Goal: Complete application form

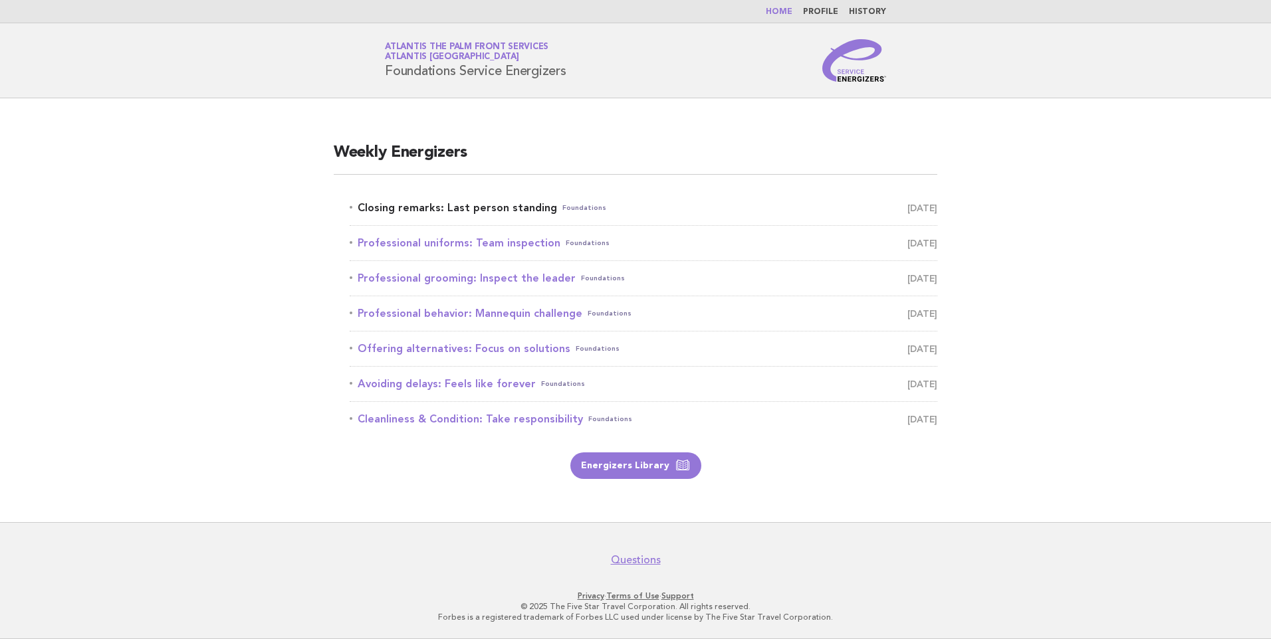
click at [461, 211] on link "Closing remarks: Last person standing Foundations September 2" at bounding box center [643, 208] width 587 height 19
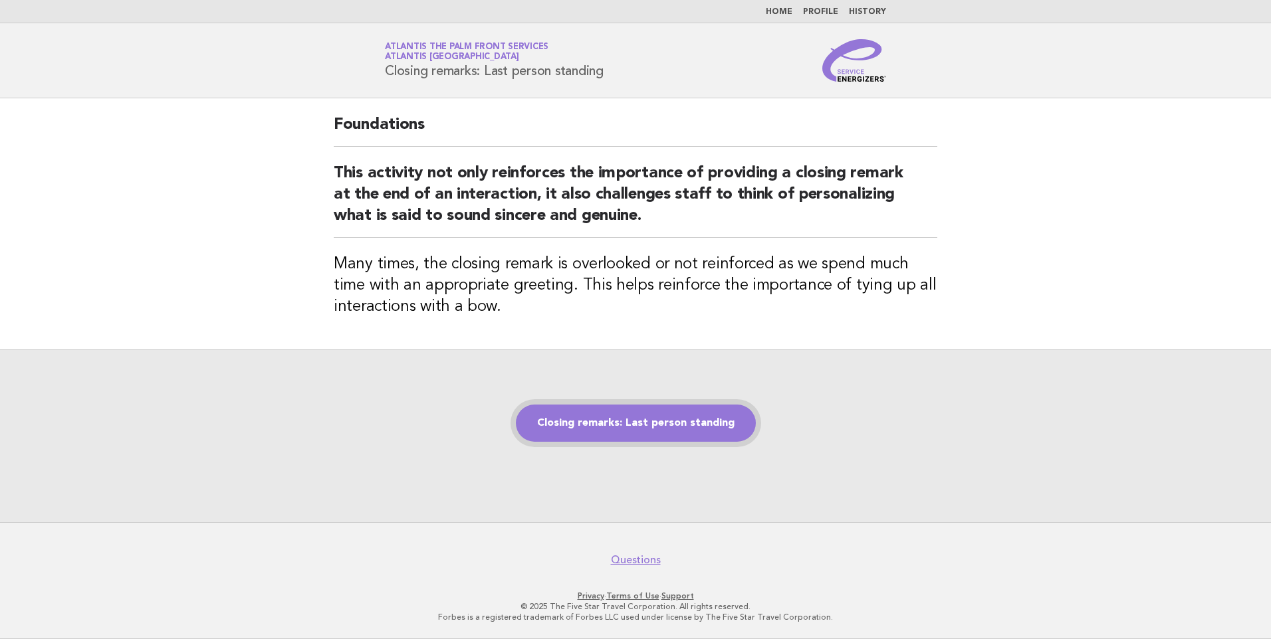
click at [610, 427] on link "Closing remarks: Last person standing" at bounding box center [636, 423] width 240 height 37
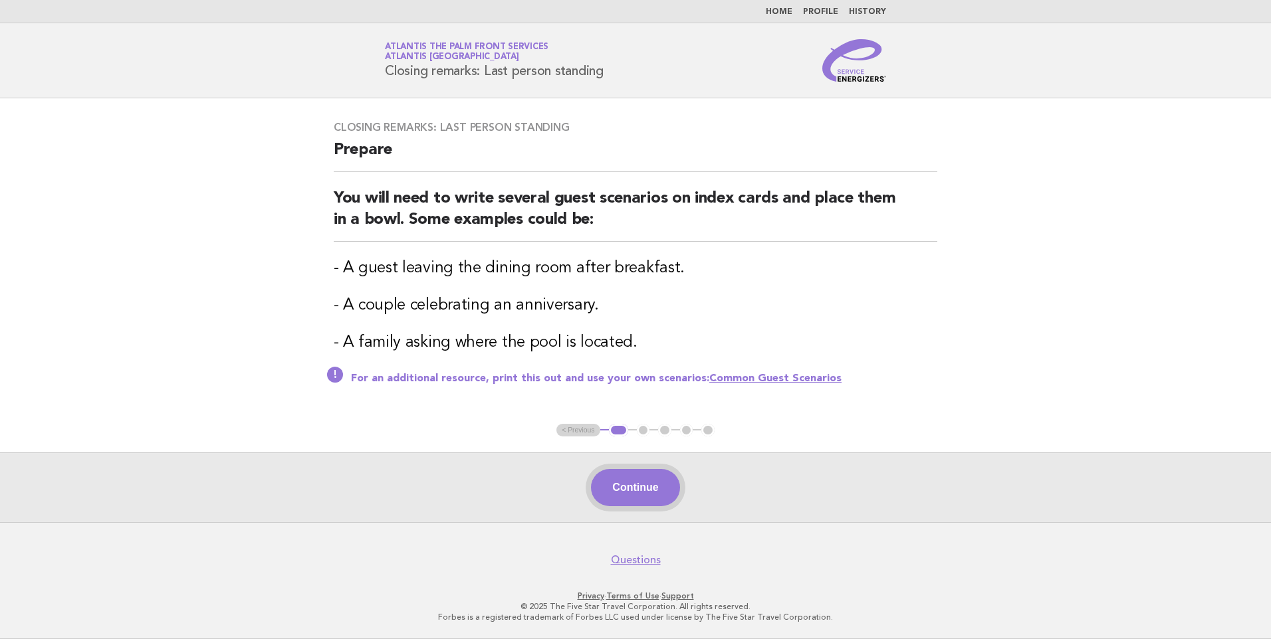
click at [668, 492] on button "Continue" at bounding box center [635, 487] width 88 height 37
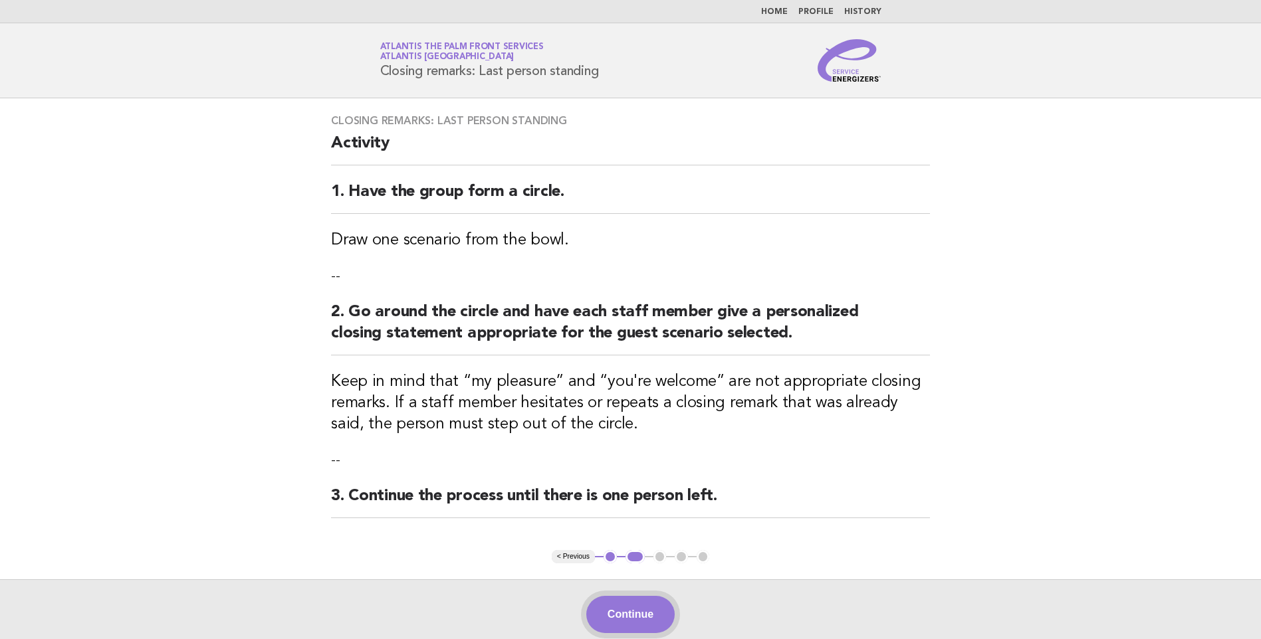
click at [623, 611] on button "Continue" at bounding box center [630, 614] width 88 height 37
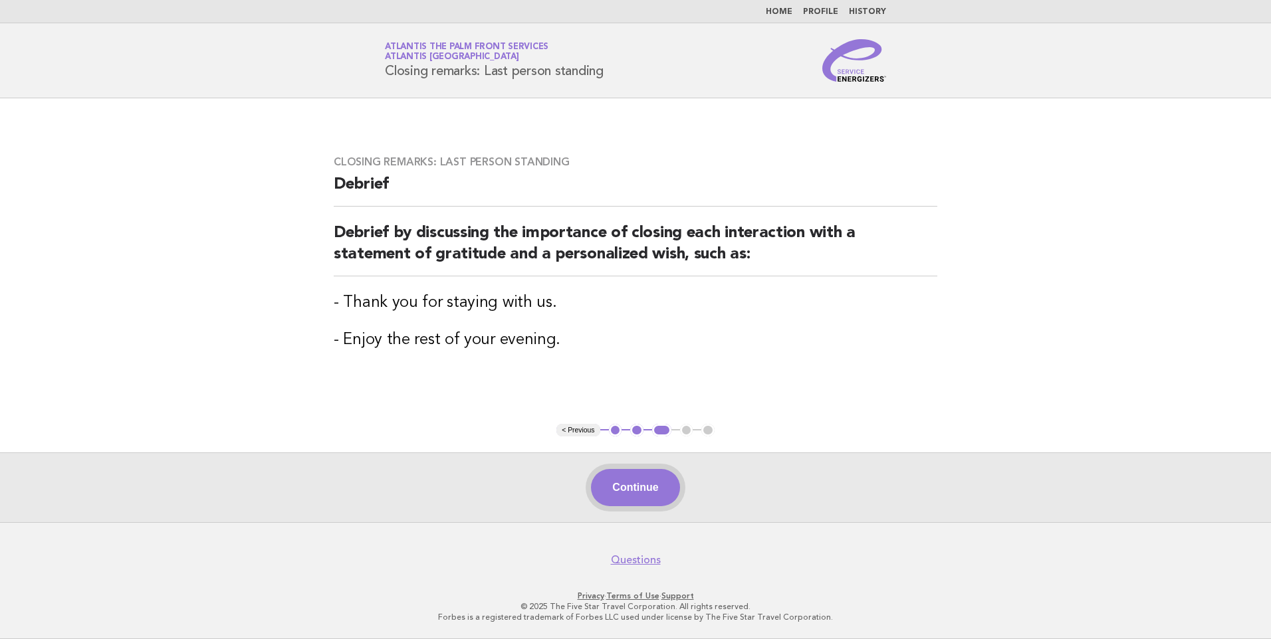
click at [644, 484] on button "Continue" at bounding box center [635, 487] width 88 height 37
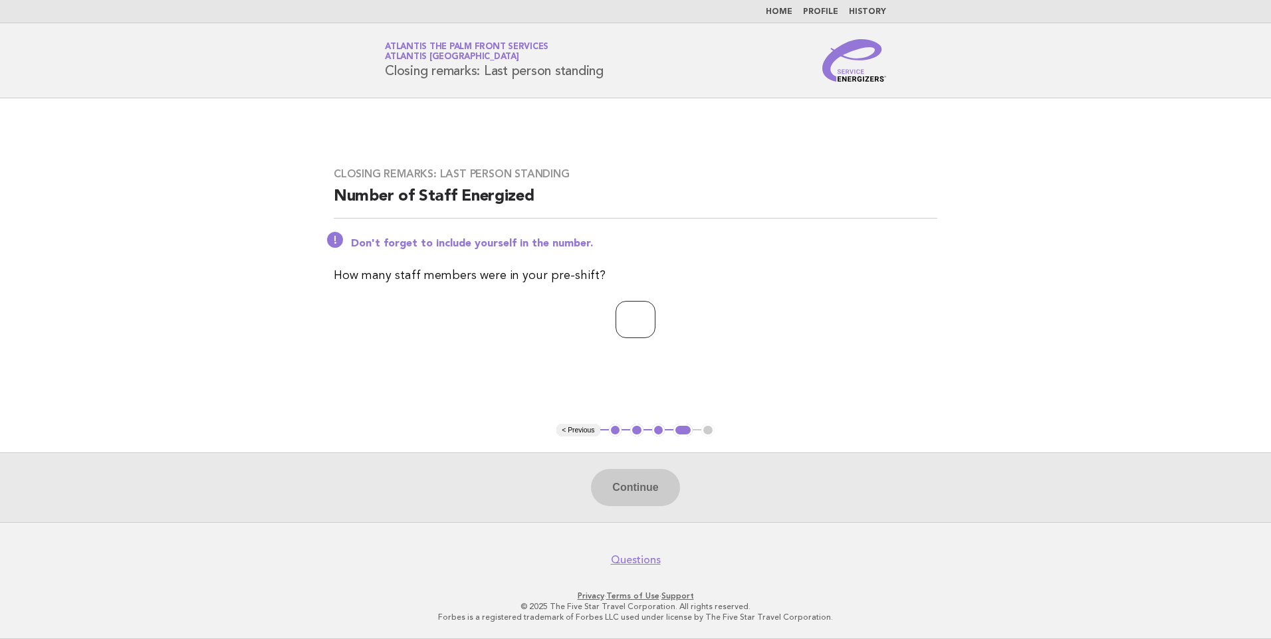
click at [632, 315] on input "number" at bounding box center [635, 319] width 40 height 37
type input "*"
type input "**"
click at [663, 490] on button "Continue" at bounding box center [635, 487] width 88 height 37
